Goal: Task Accomplishment & Management: Manage account settings

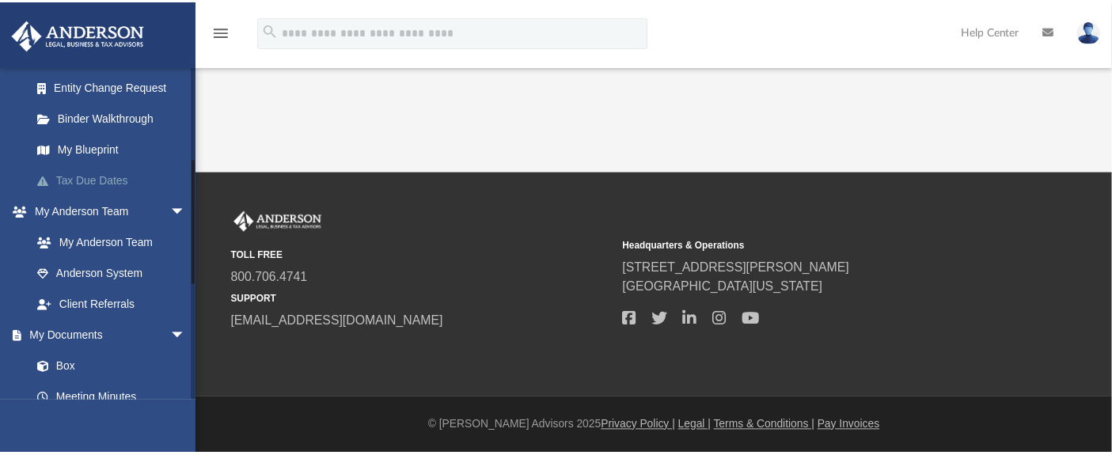
scroll to position [351, 0]
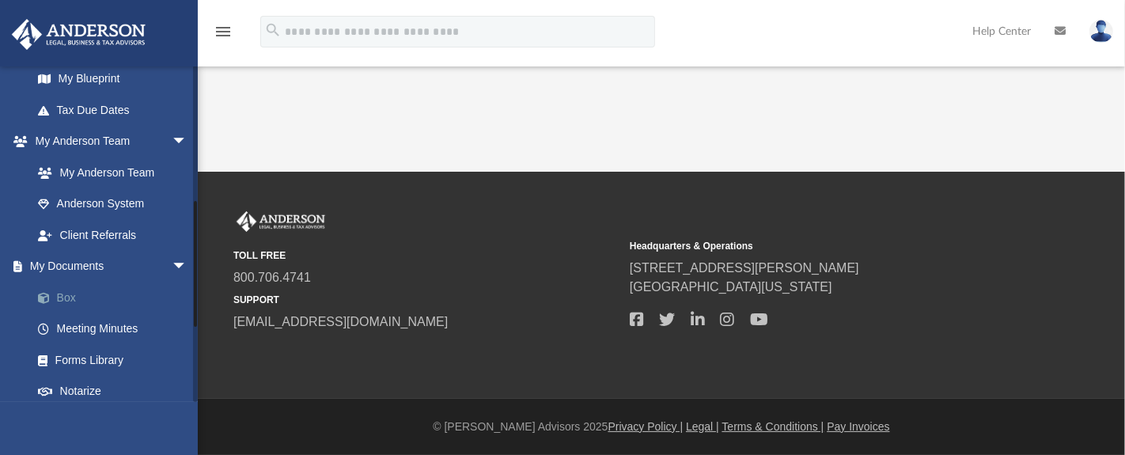
click at [59, 299] on link "Box" at bounding box center [116, 298] width 189 height 32
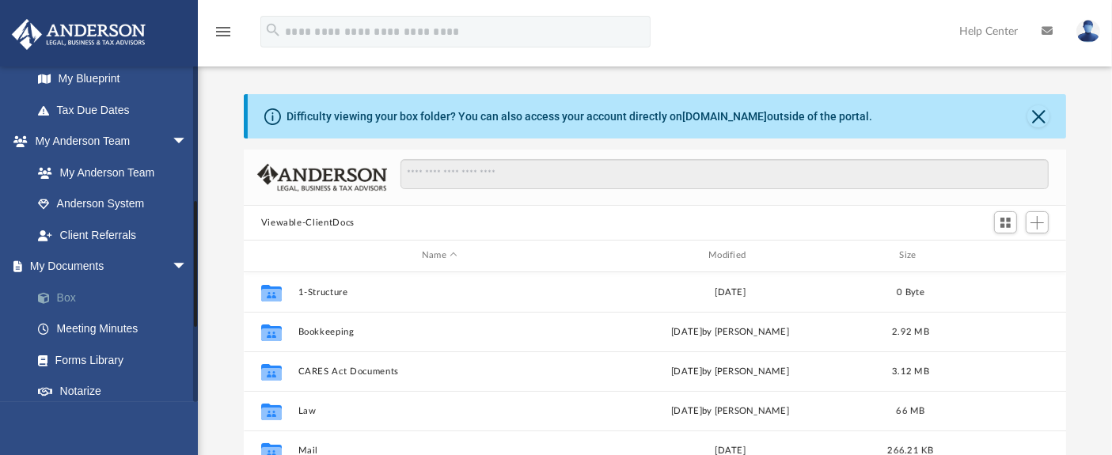
scroll to position [346, 809]
click at [1046, 115] on button "Close" at bounding box center [1038, 116] width 22 height 22
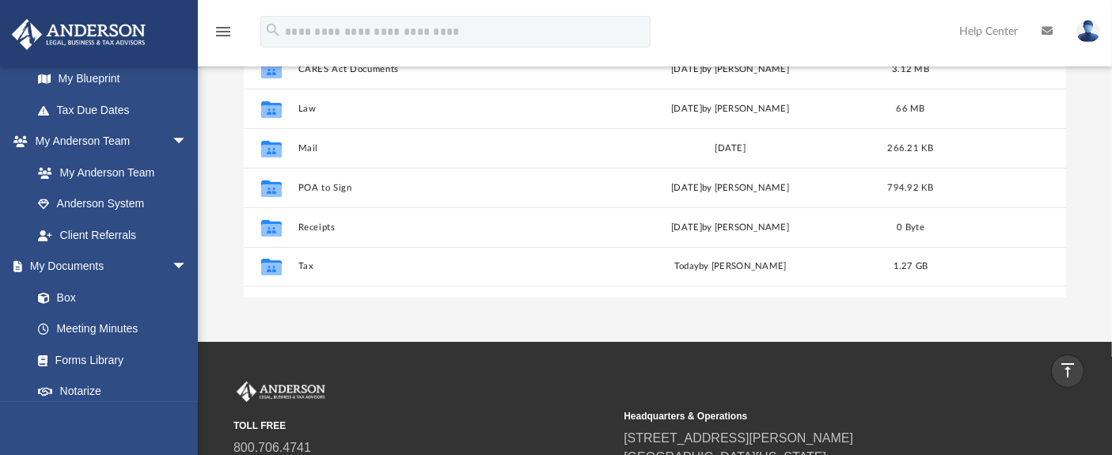
scroll to position [240, 0]
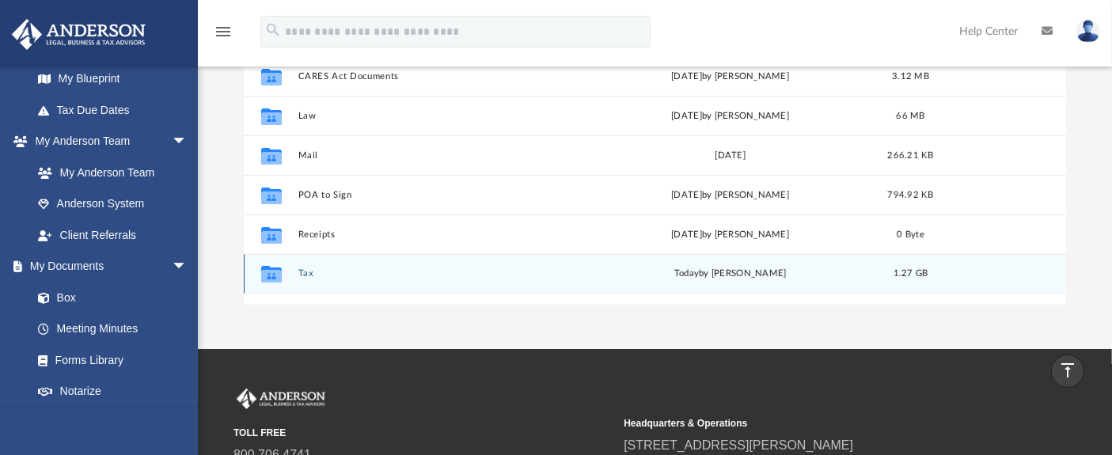
click at [294, 276] on div "Collaborated Folder Tax [DATE] by [PERSON_NAME] 1.27 GB" at bounding box center [655, 274] width 823 height 40
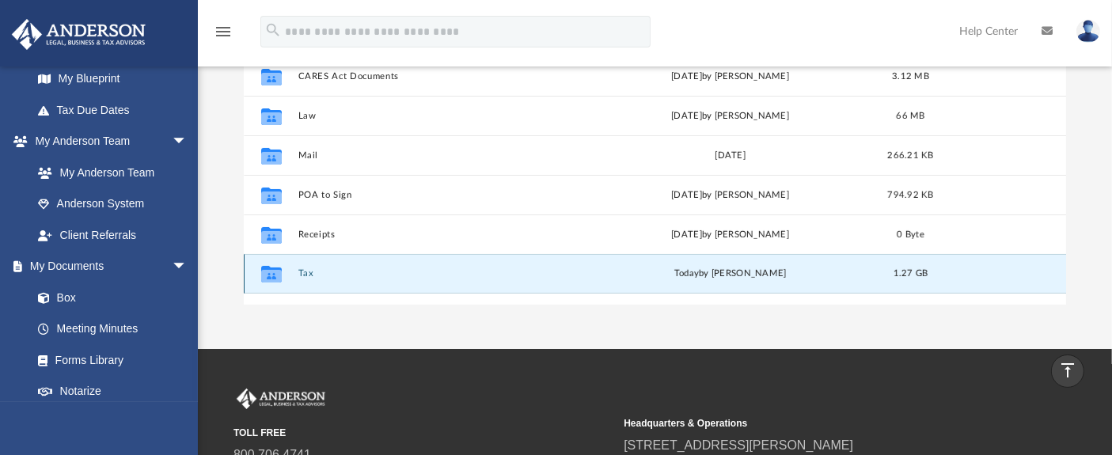
click at [304, 274] on button "Tax" at bounding box center [439, 273] width 283 height 10
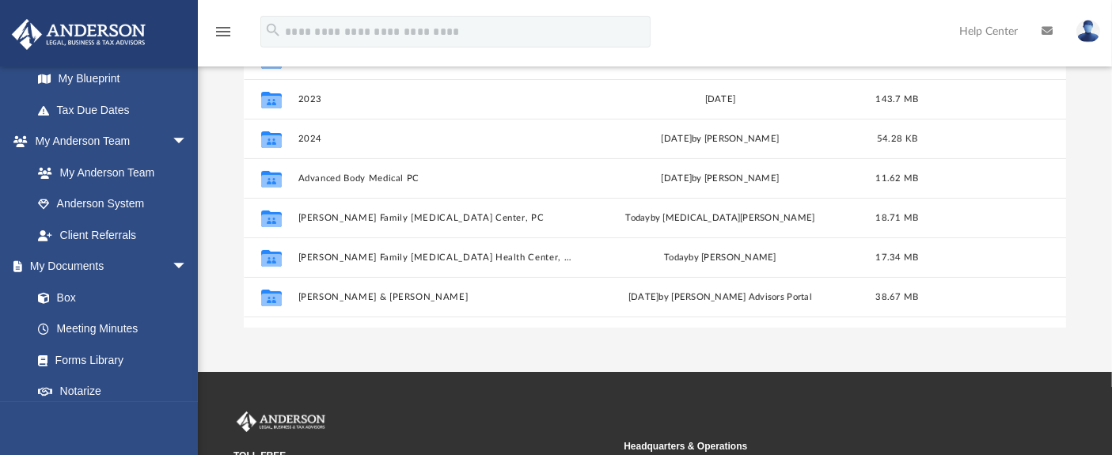
scroll to position [264, 0]
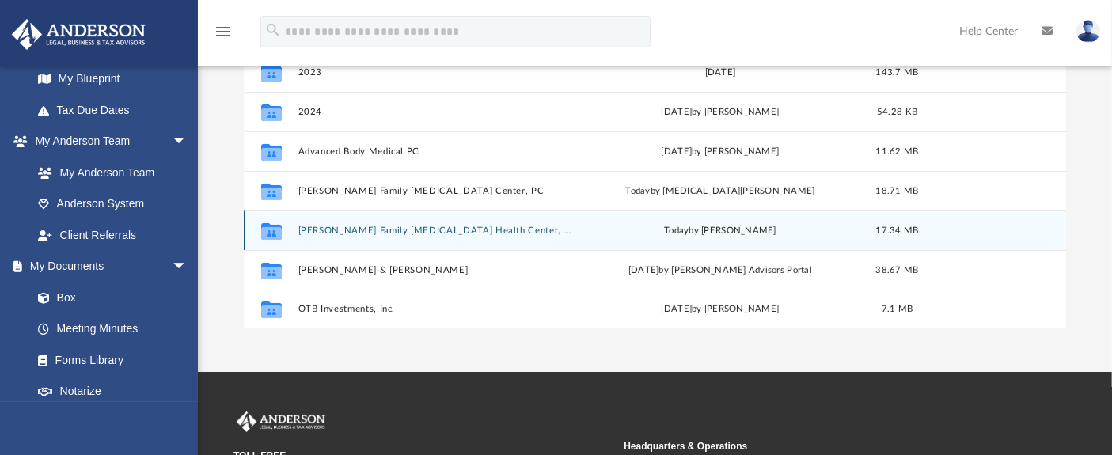
click at [369, 229] on button "[PERSON_NAME] Family [MEDICAL_DATA] Health Center, PC" at bounding box center [436, 231] width 277 height 10
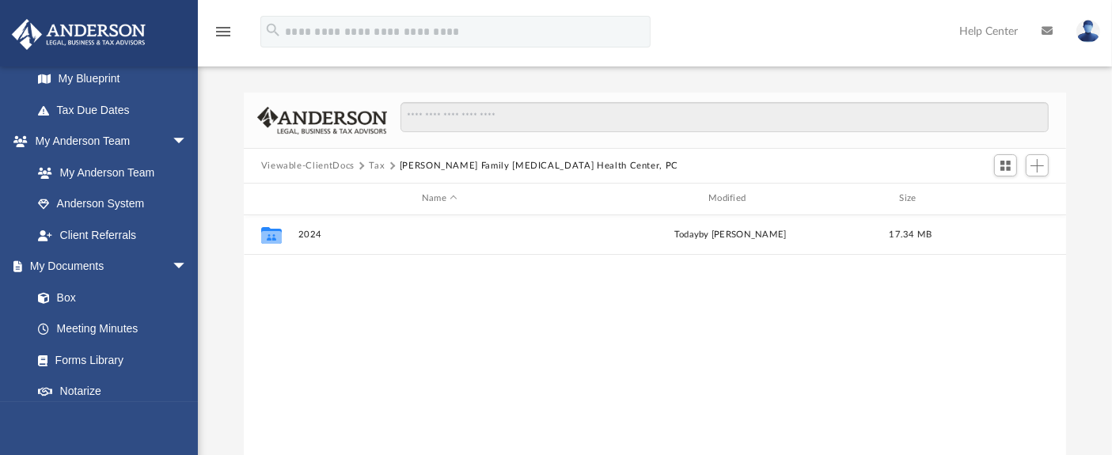
scroll to position [0, 0]
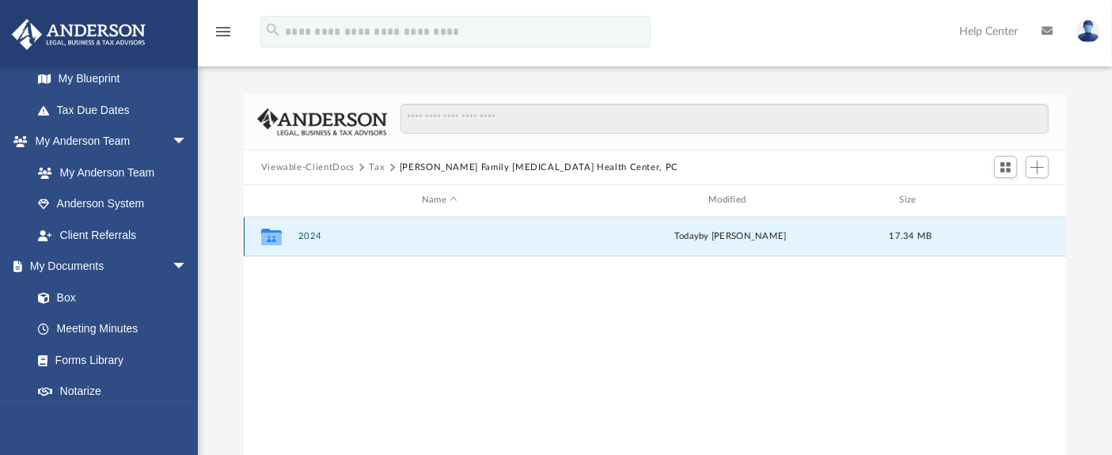
click at [306, 236] on button "2024" at bounding box center [439, 236] width 283 height 10
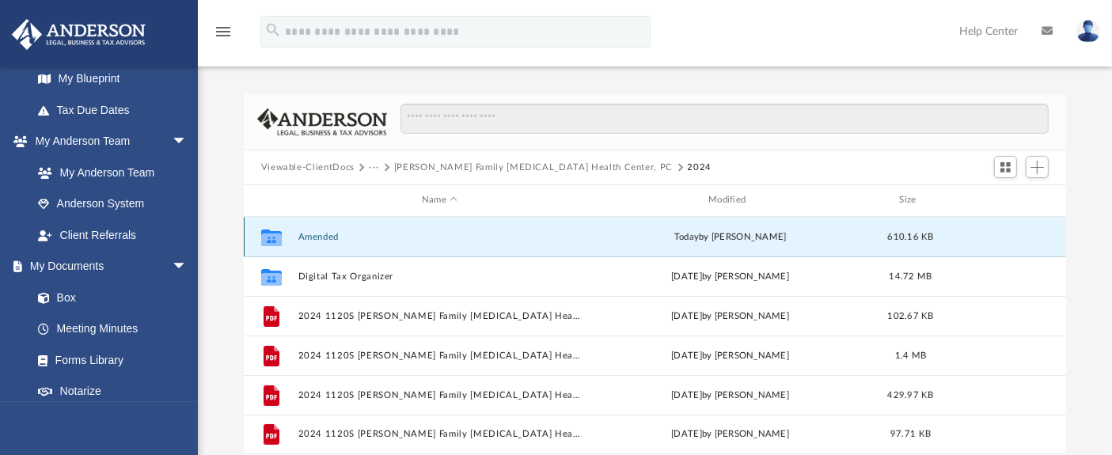
click at [313, 237] on button "Amended" at bounding box center [439, 237] width 283 height 10
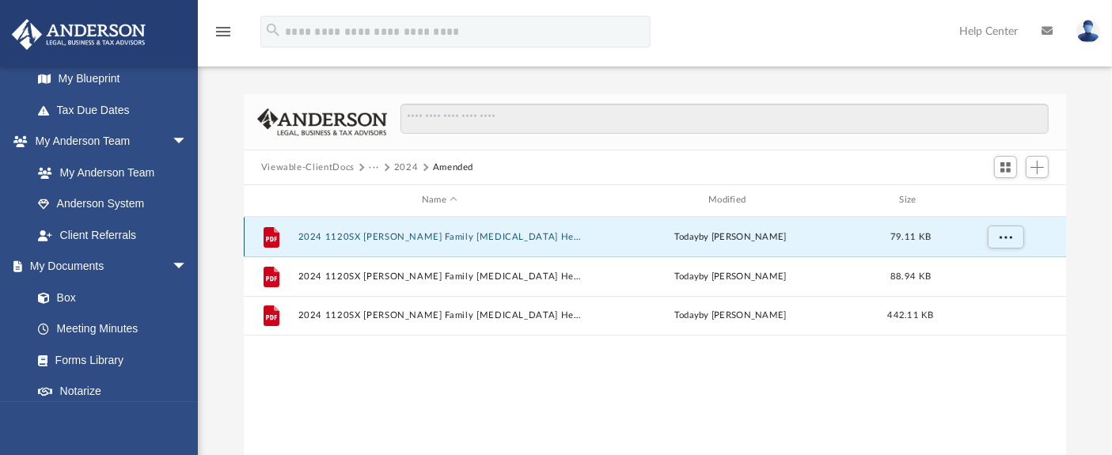
click at [371, 235] on button "2024 1120SX [PERSON_NAME] Family [MEDICAL_DATA] Health Center, PC - e-file auth…" at bounding box center [439, 237] width 283 height 10
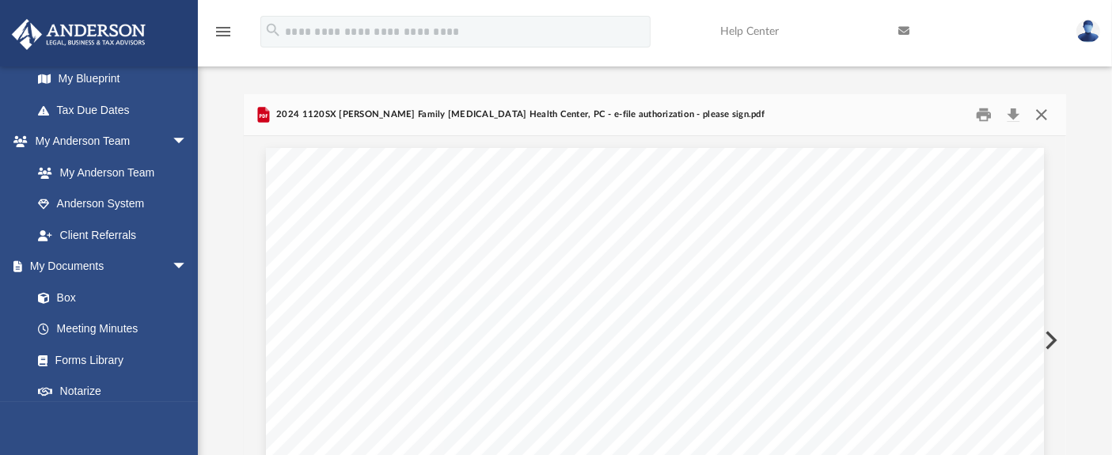
click at [1040, 116] on button "Close" at bounding box center [1041, 115] width 28 height 25
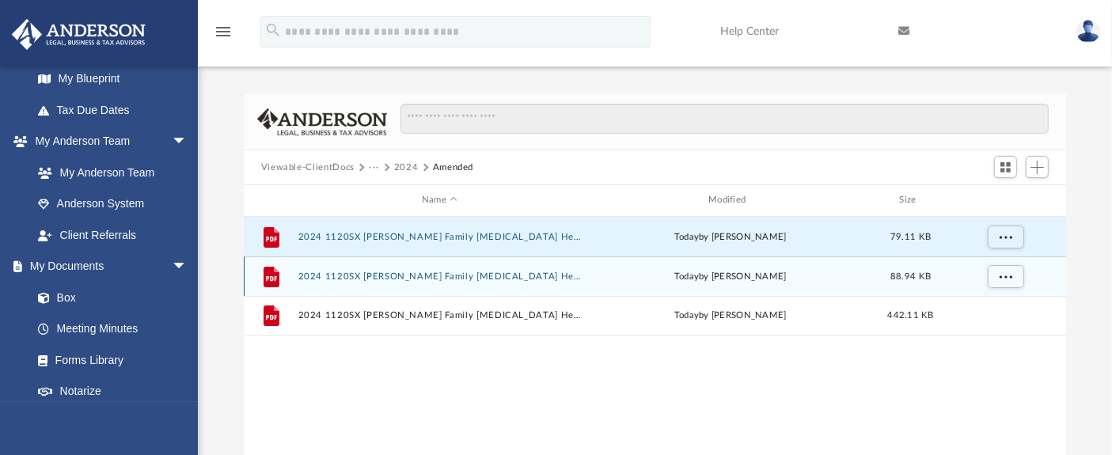
click at [415, 283] on div "File 2024 1120SX [PERSON_NAME] Family [MEDICAL_DATA] Health Center, PC - Filing…" at bounding box center [655, 276] width 823 height 40
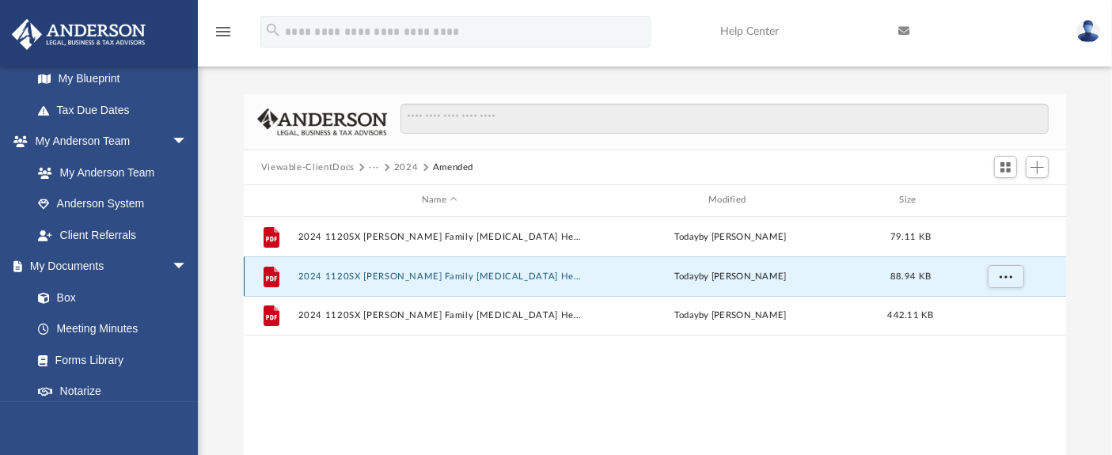
click at [379, 277] on button "2024 1120SX [PERSON_NAME] Family [MEDICAL_DATA] Health Center, PC - Filing Inst…" at bounding box center [439, 276] width 283 height 10
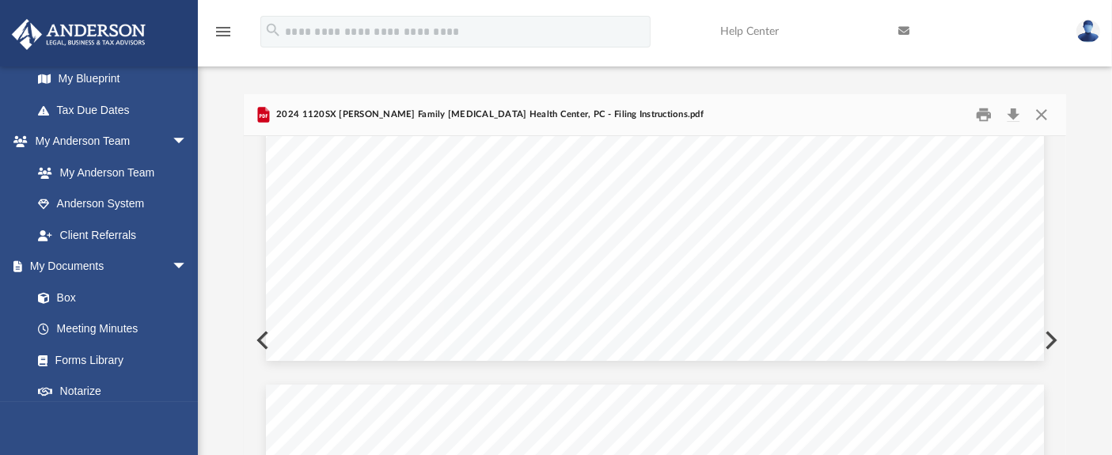
scroll to position [1803, 0]
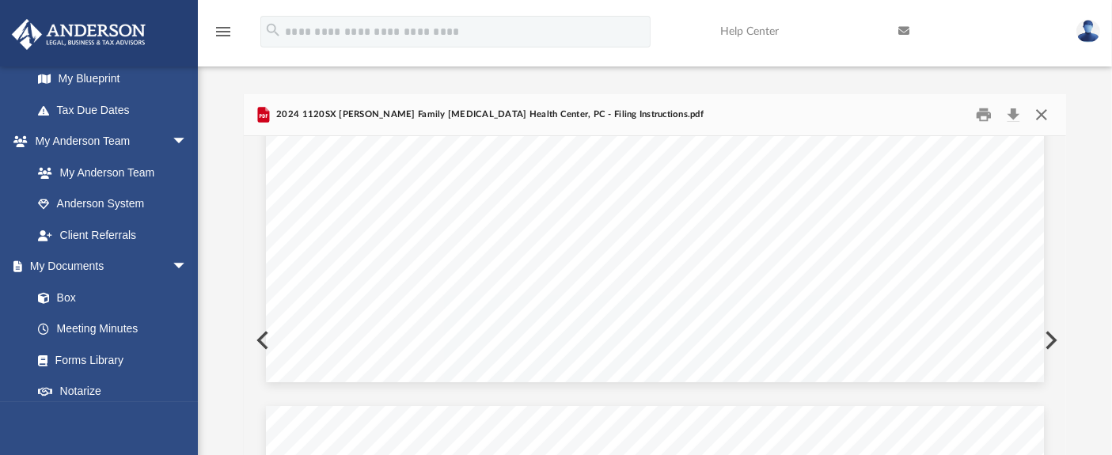
click at [1029, 113] on button "Close" at bounding box center [1041, 115] width 28 height 25
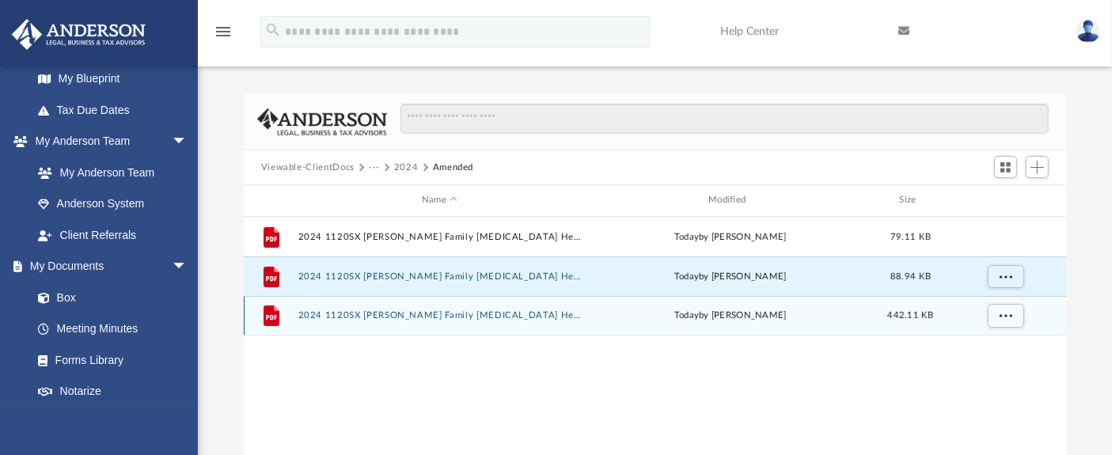
click at [351, 317] on button "2024 1120SX [PERSON_NAME] Family [MEDICAL_DATA] Health Center, PC - Review Copy…" at bounding box center [439, 315] width 283 height 10
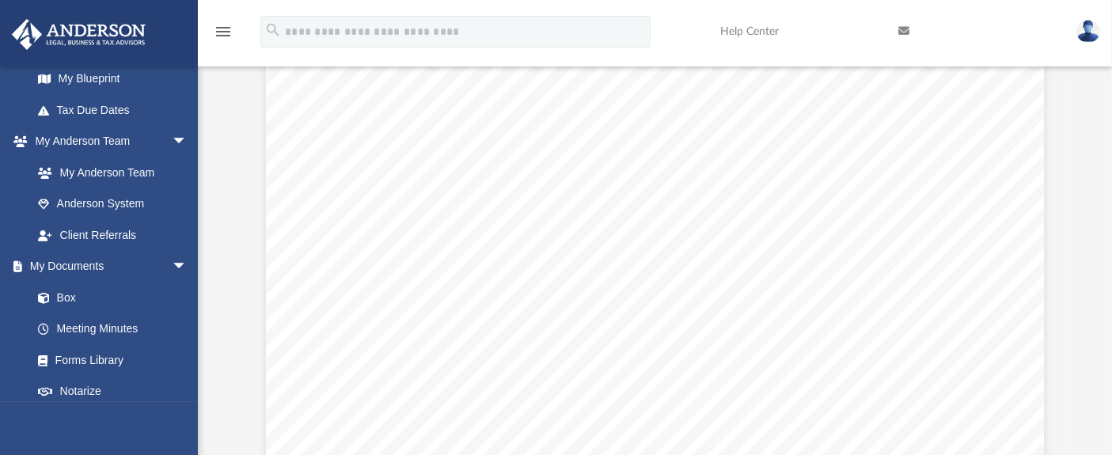
scroll to position [9672, 0]
